Goal: Communication & Community: Answer question/provide support

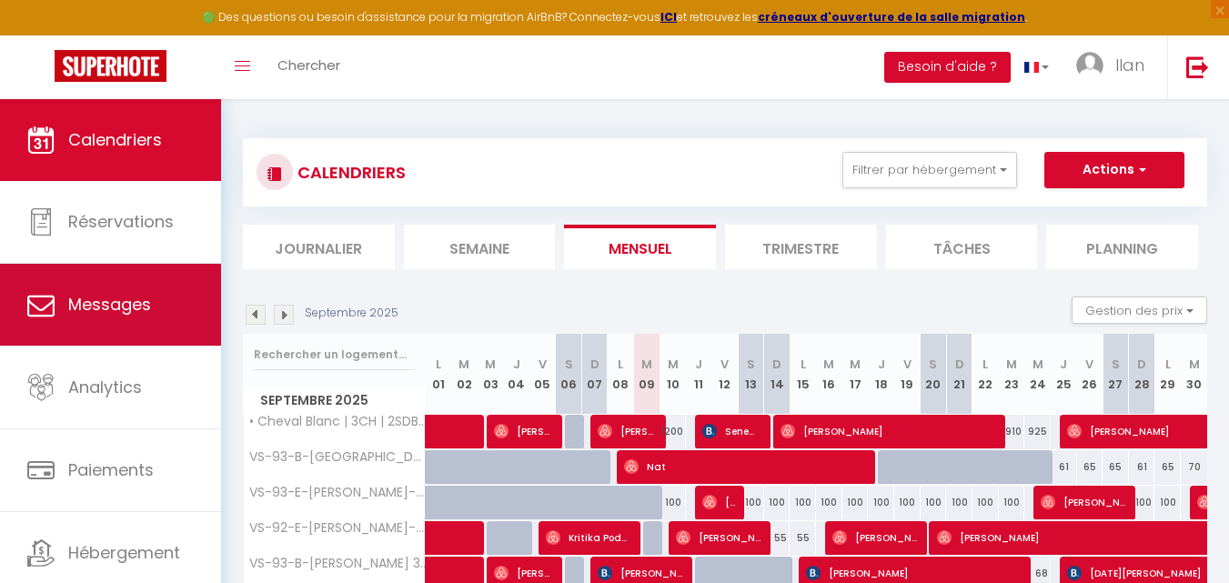
click at [107, 287] on link "Messages" at bounding box center [110, 305] width 221 height 82
select select "message"
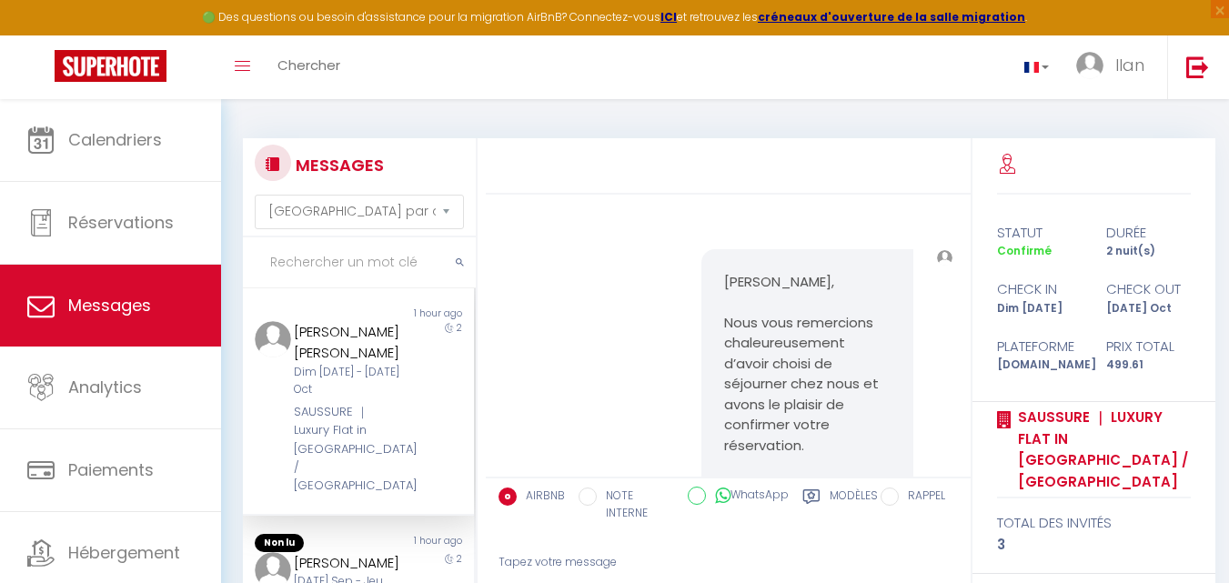
scroll to position [1241, 0]
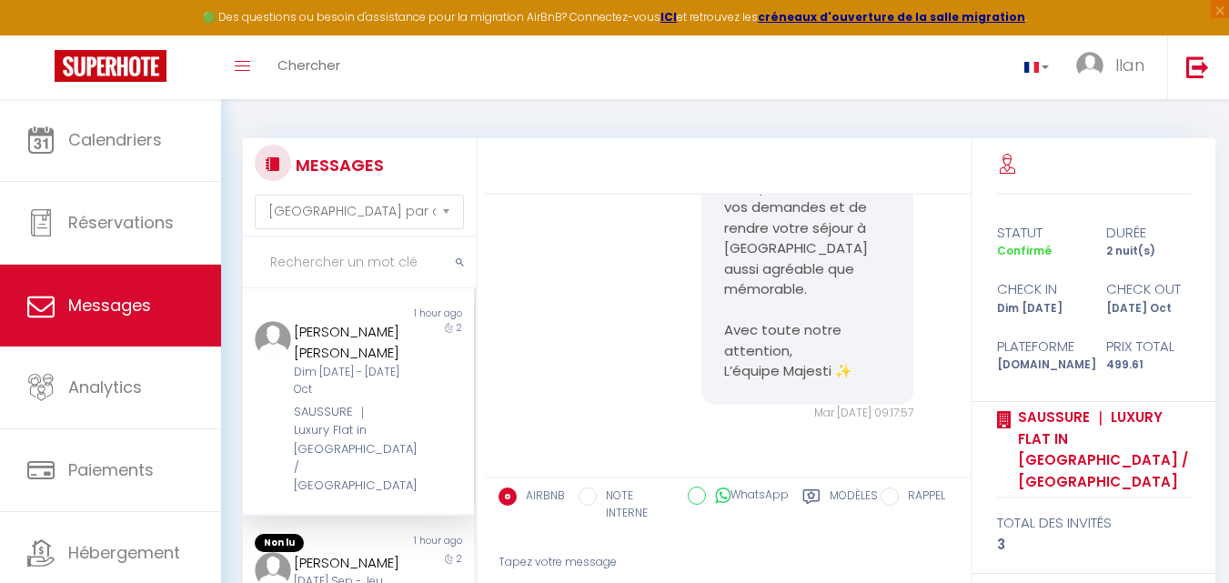
click at [329, 272] on input "text" at bounding box center [359, 263] width 233 height 51
type input "BEKIR"
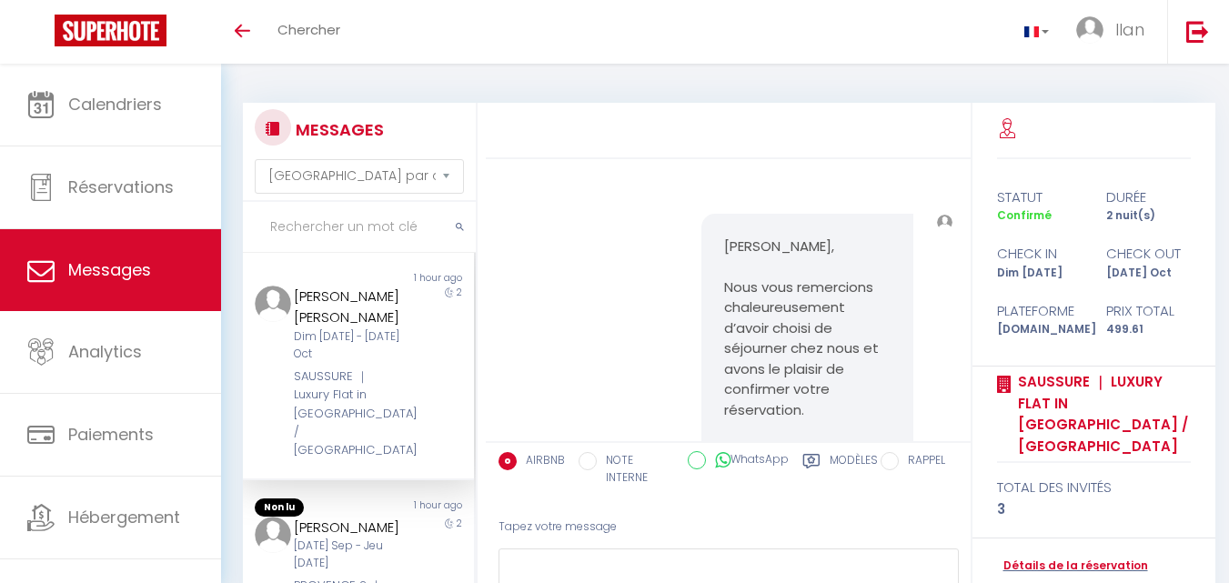
select select "message"
